Goal: Information Seeking & Learning: Learn about a topic

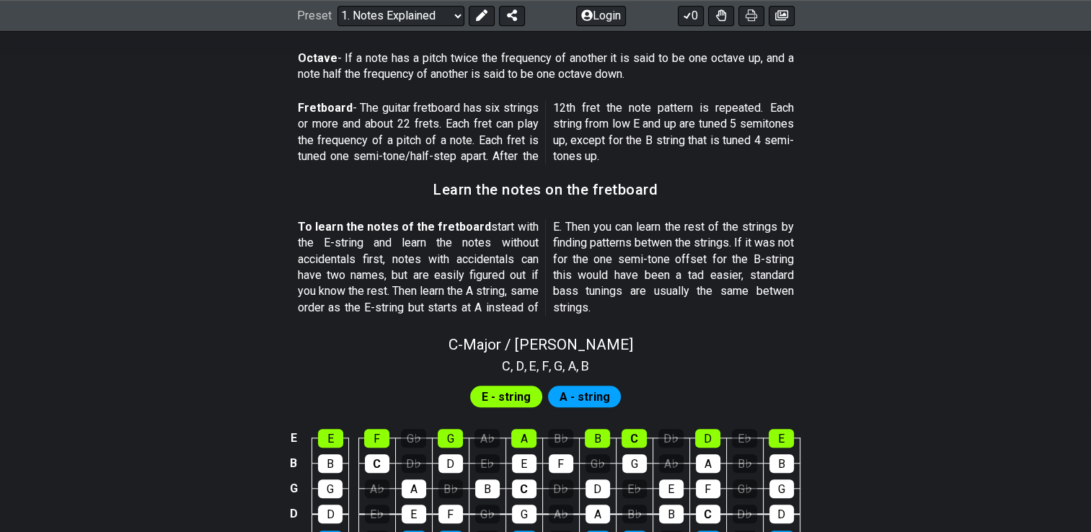
scroll to position [1139, 0]
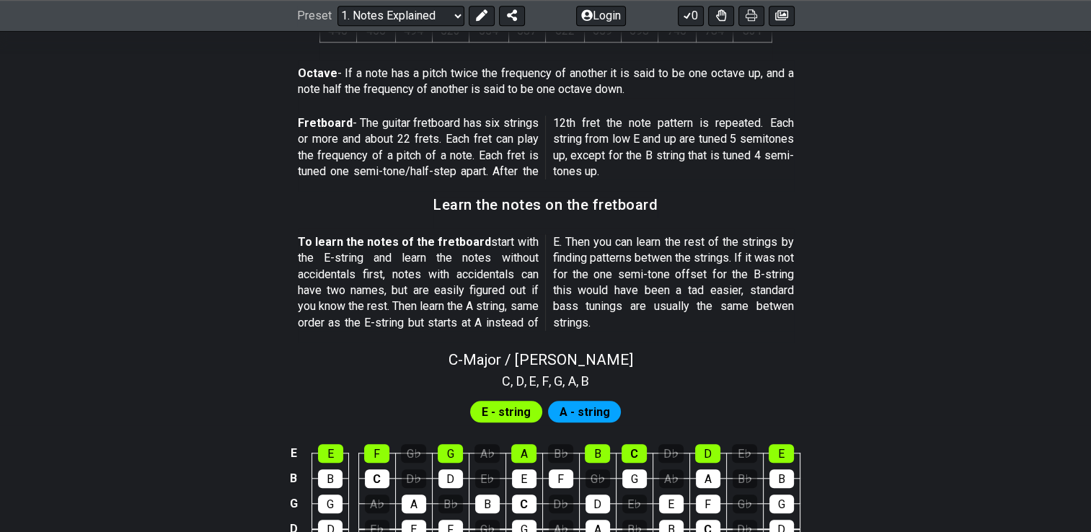
click at [998, 191] on section "Learn the notes on the fretboard" at bounding box center [545, 209] width 1091 height 37
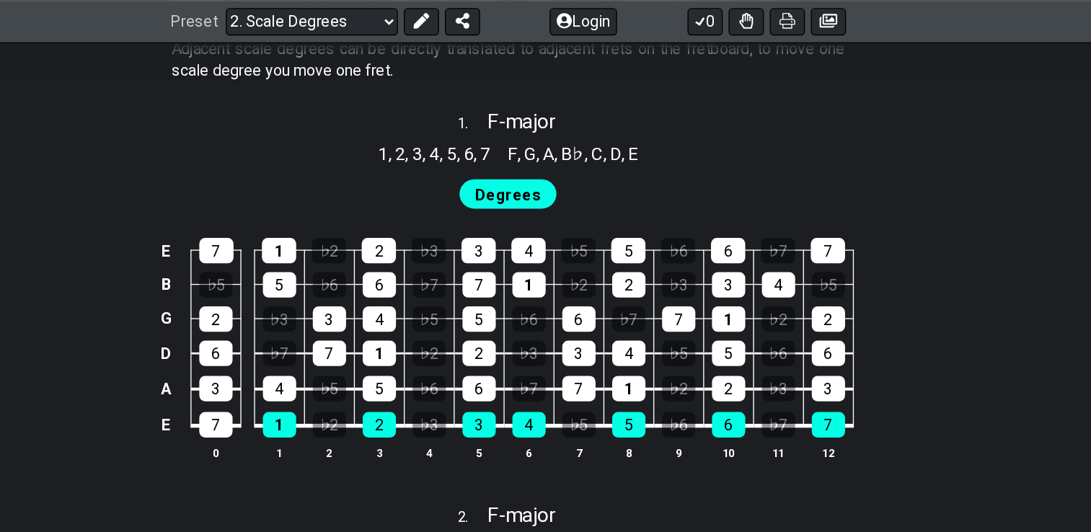
scroll to position [915, 0]
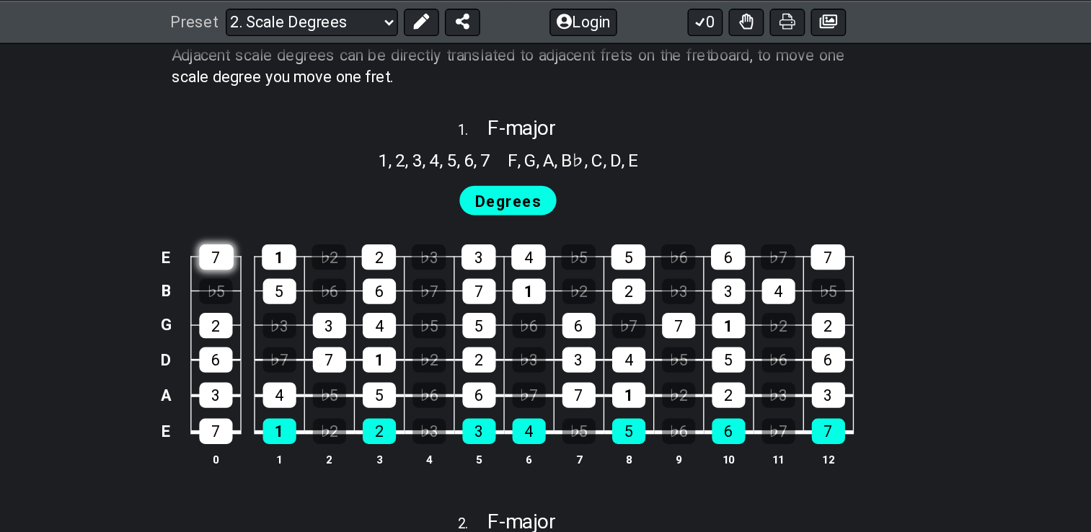
click at [326, 190] on div "7" at bounding box center [330, 189] width 25 height 19
click at [342, 189] on div "7" at bounding box center [330, 189] width 25 height 19
click at [376, 189] on div "1" at bounding box center [376, 189] width 25 height 19
click at [378, 313] on div "1" at bounding box center [377, 318] width 25 height 19
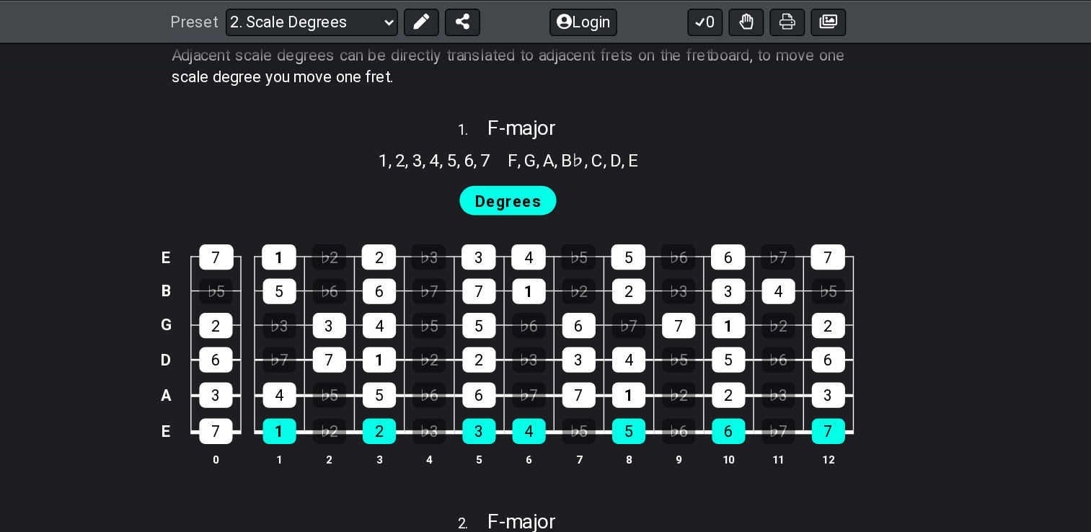
drag, startPoint x: 378, startPoint y: 313, endPoint x: 309, endPoint y: 137, distance: 189.1
click at [309, 137] on div "Degrees" at bounding box center [545, 145] width 1091 height 35
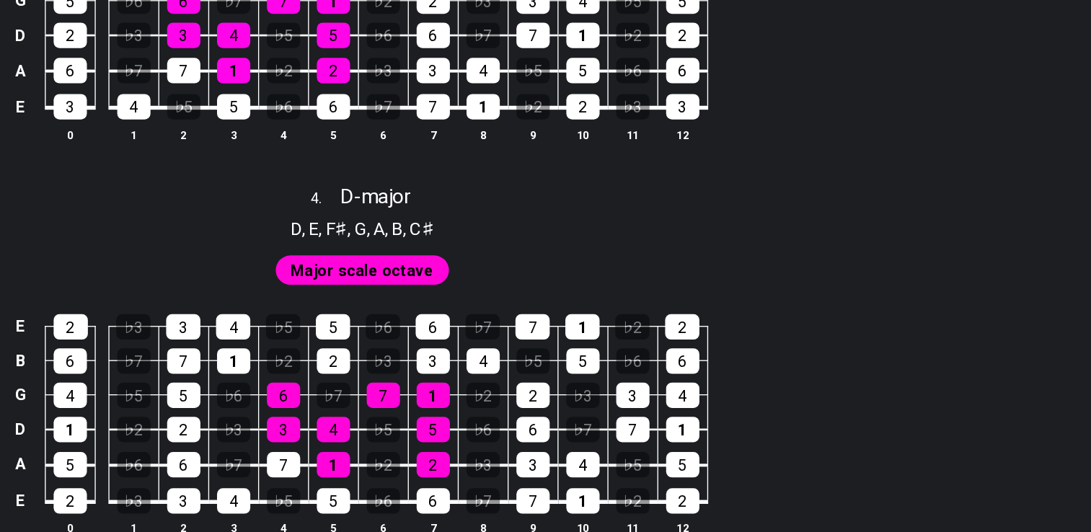
scroll to position [1877, 0]
